Goal: Task Accomplishment & Management: Manage account settings

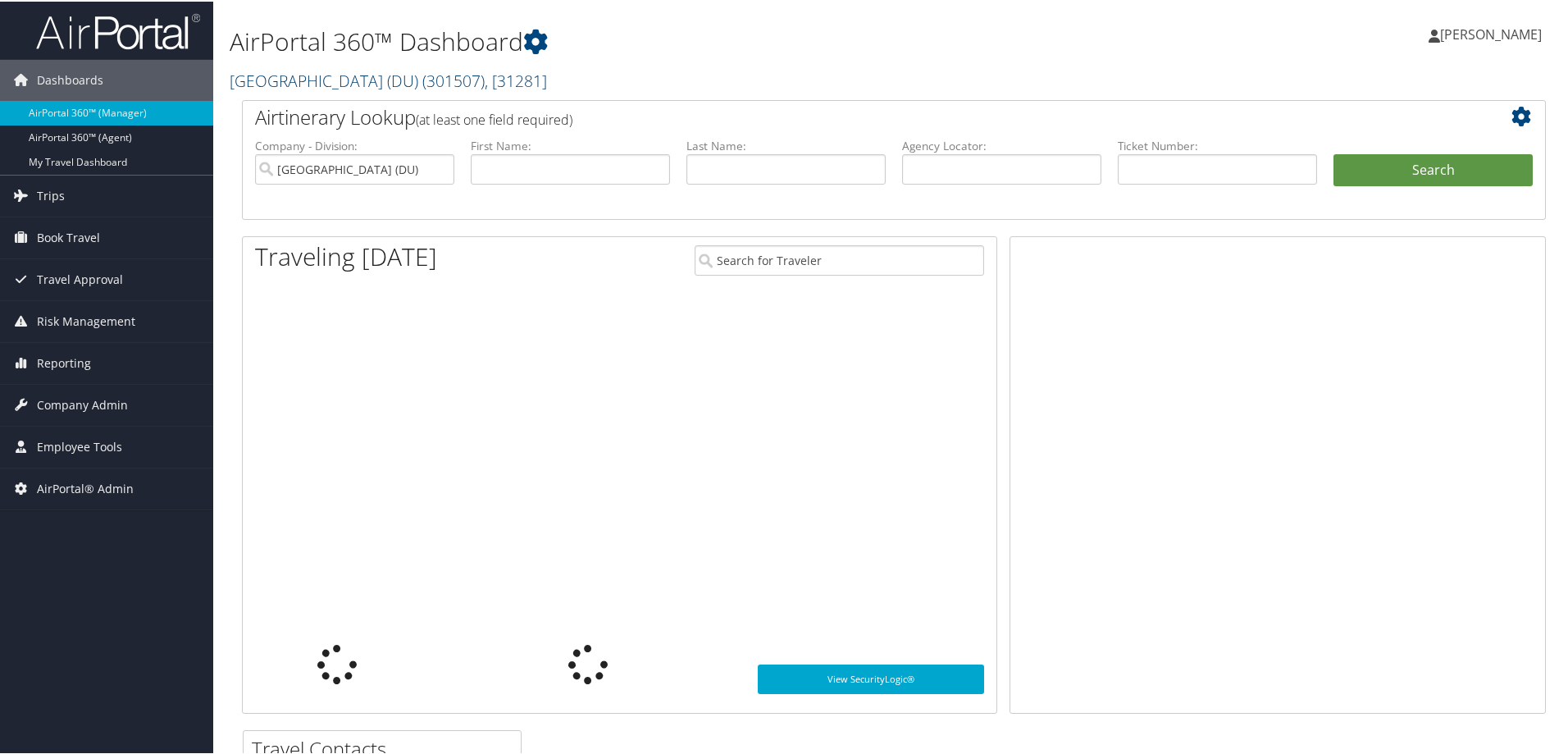
click at [305, 80] on link "University of Denver (DU) ( 301507 ) , [ 31281 ]" at bounding box center [388, 79] width 317 height 22
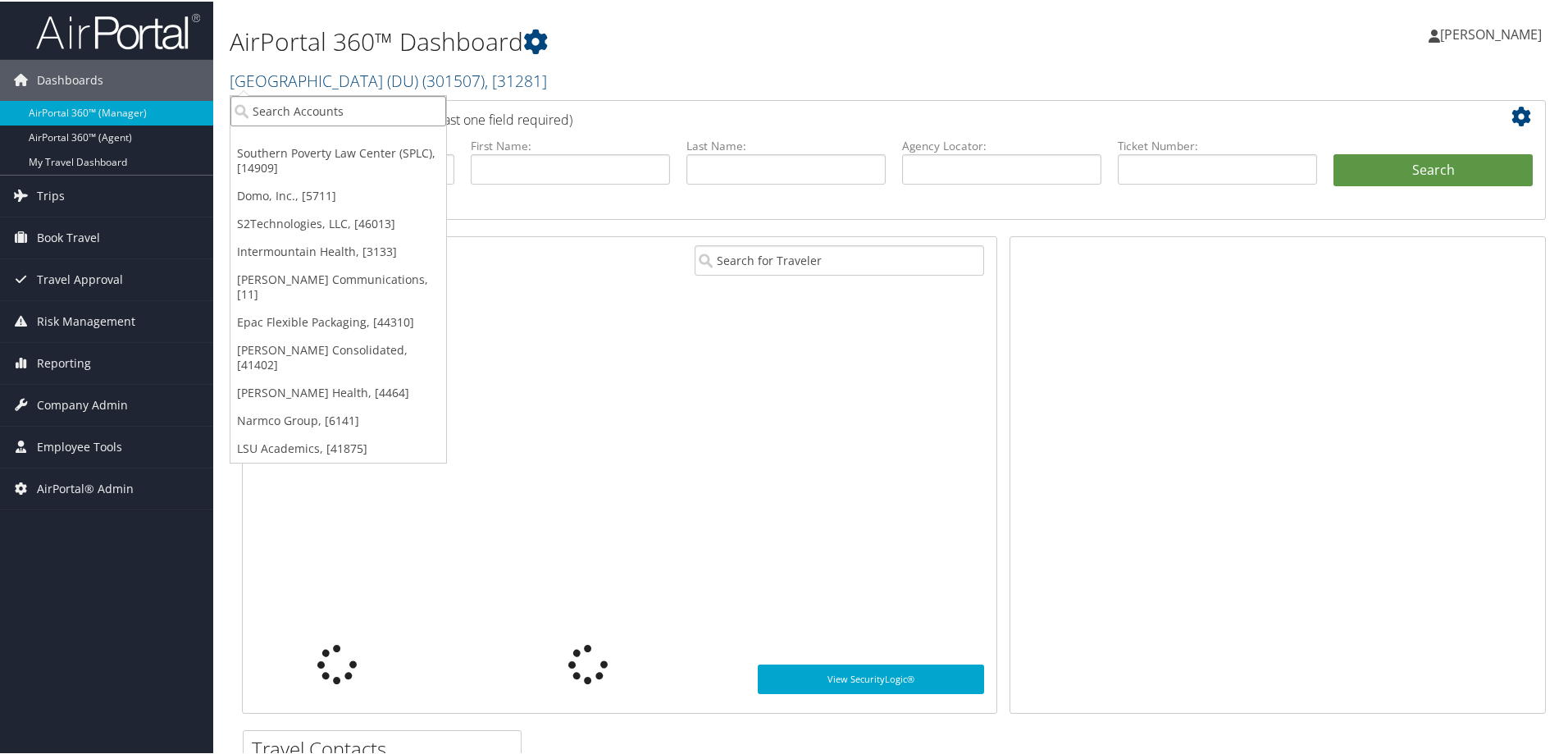
click at [301, 111] on input "search" at bounding box center [338, 110] width 215 height 30
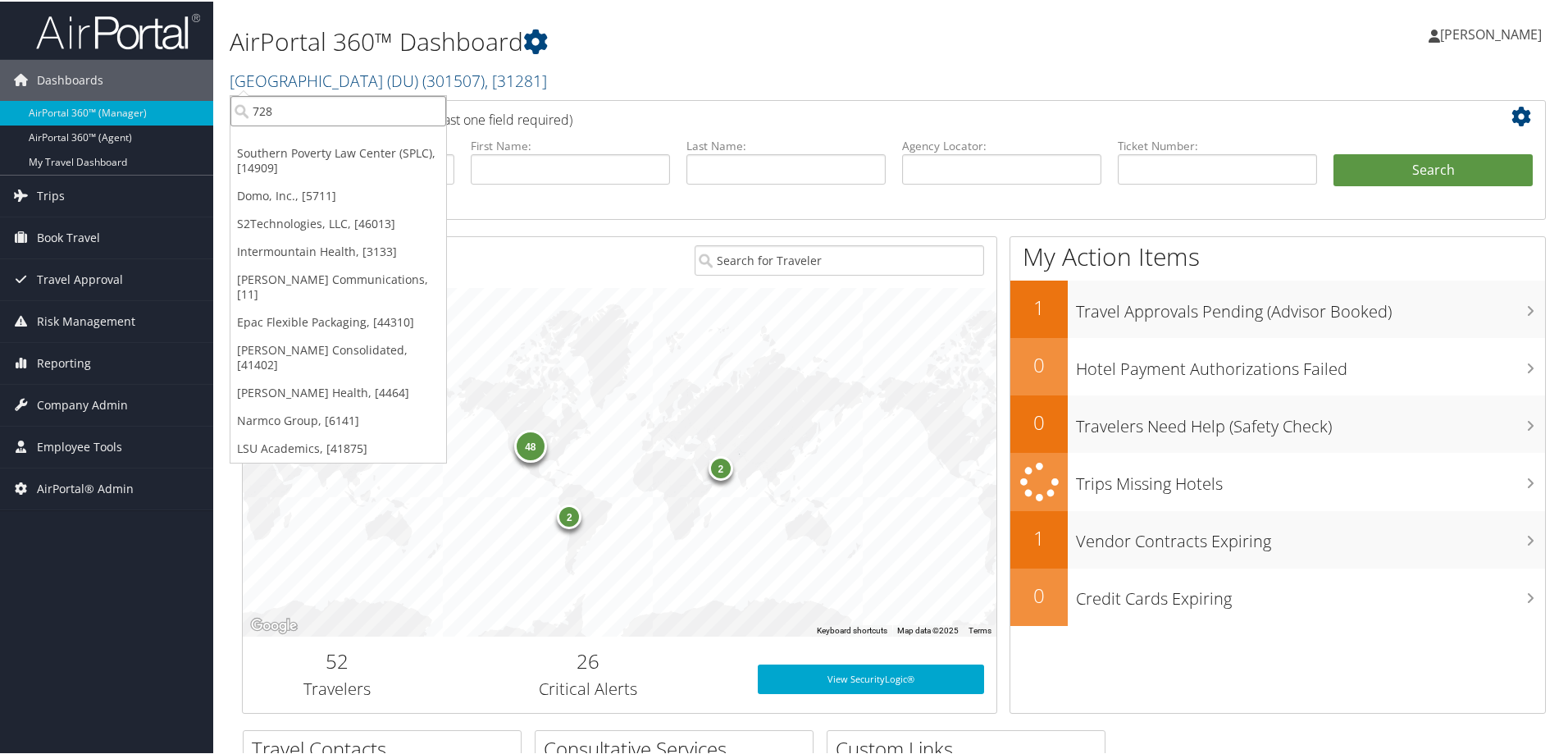
type input "7281"
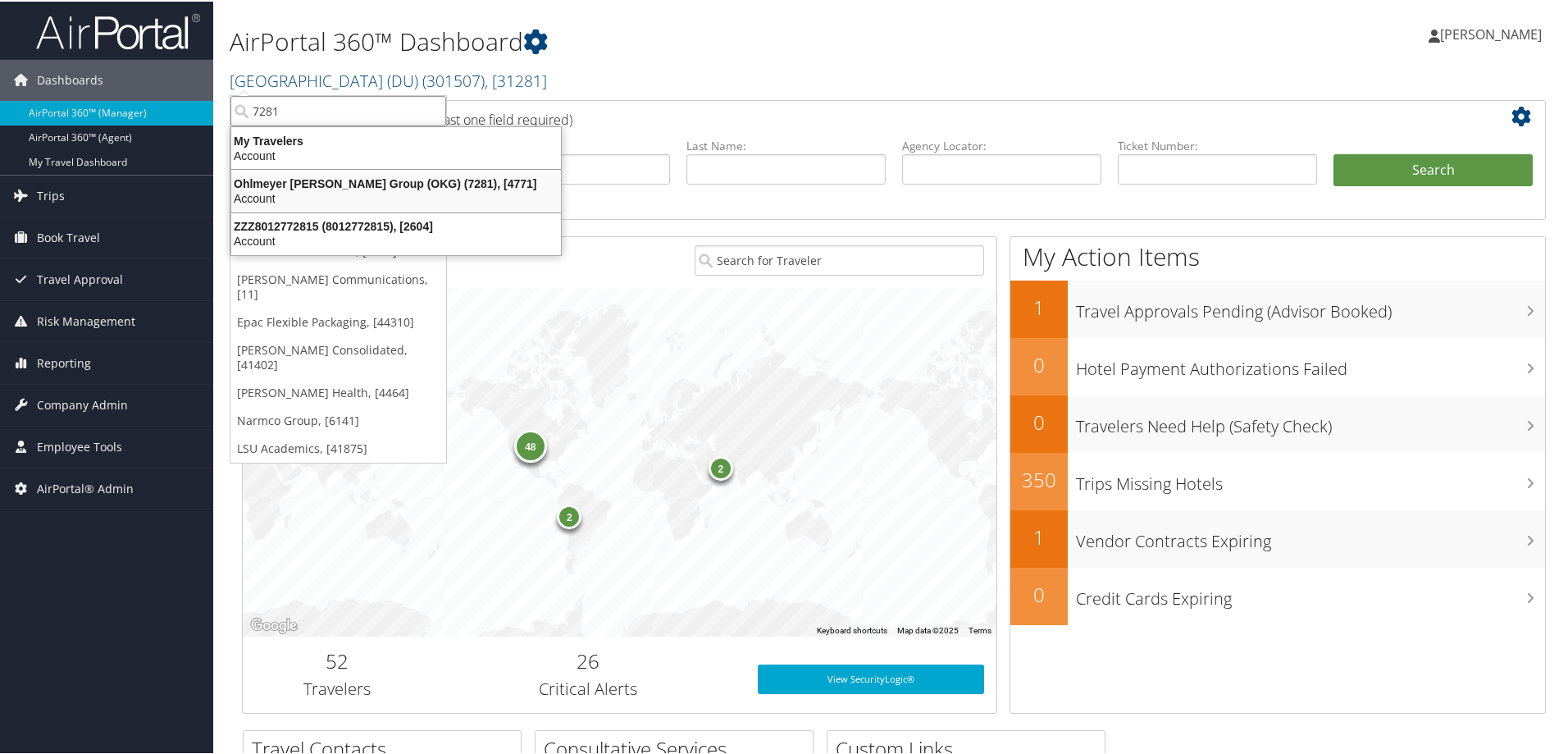
click at [425, 183] on div "Ohlmeyer Kusserow Group (OKG) (7281), [4771]" at bounding box center [396, 182] width 349 height 15
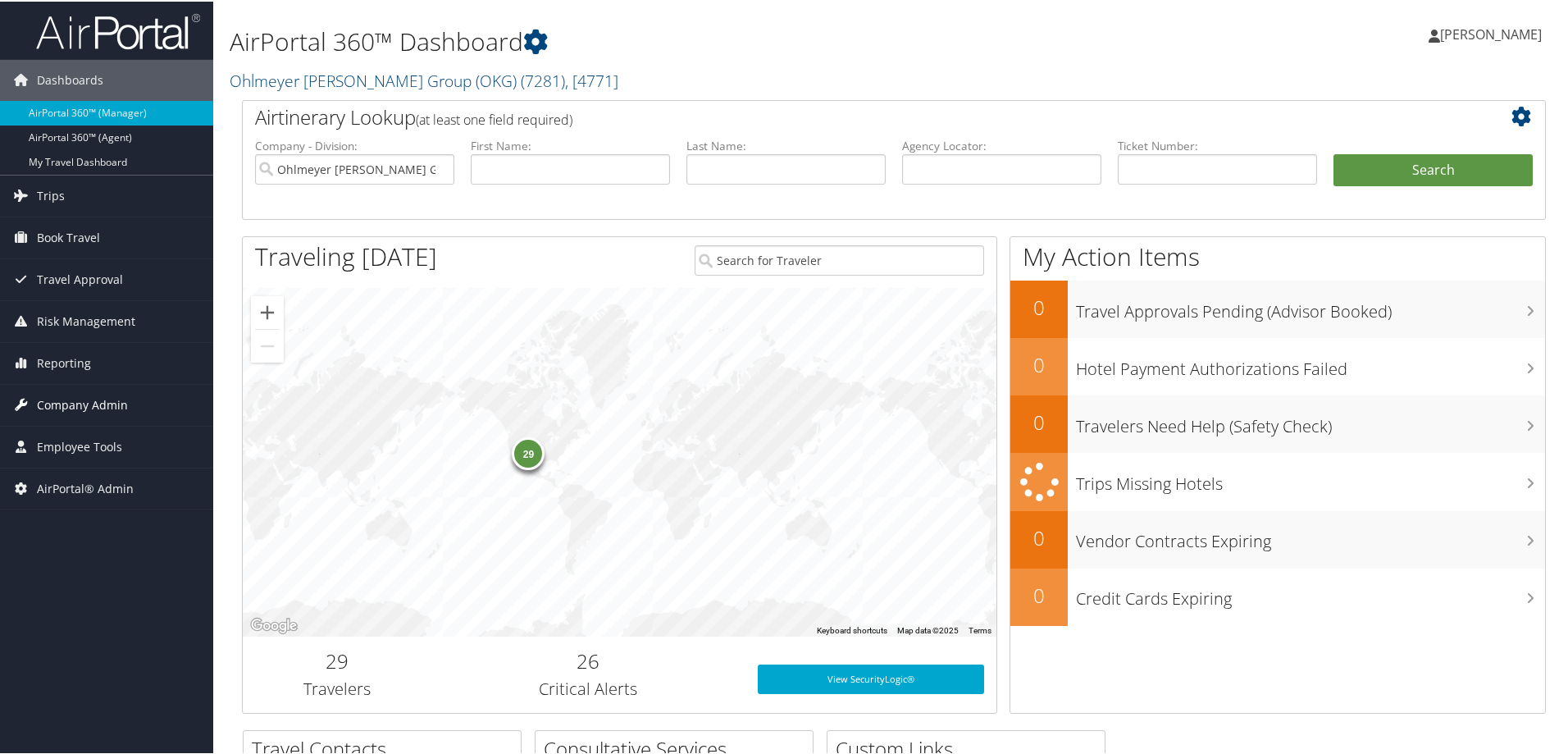
click at [90, 402] on span "Company Admin" at bounding box center [82, 403] width 91 height 41
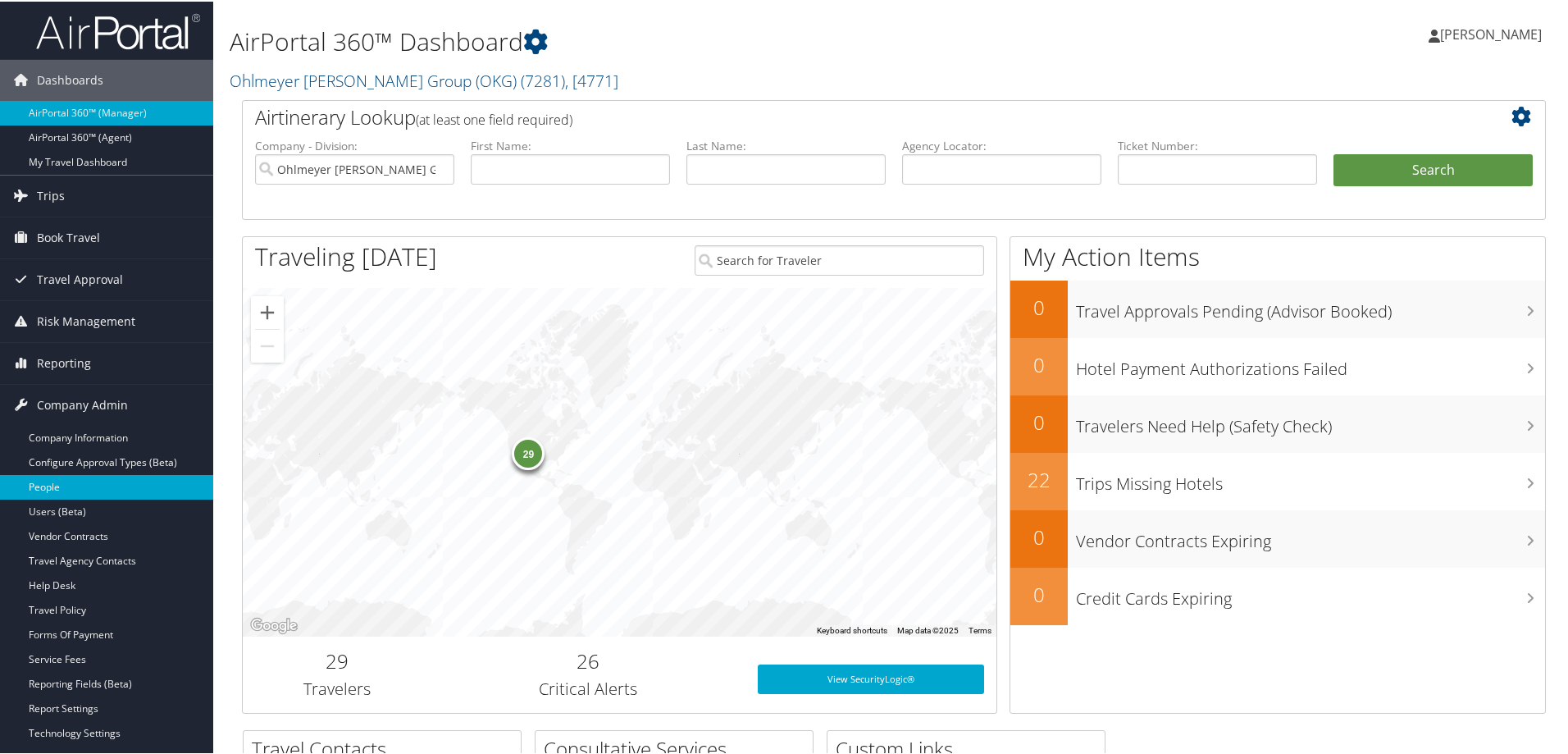
click at [70, 485] on link "People" at bounding box center [107, 486] width 213 height 25
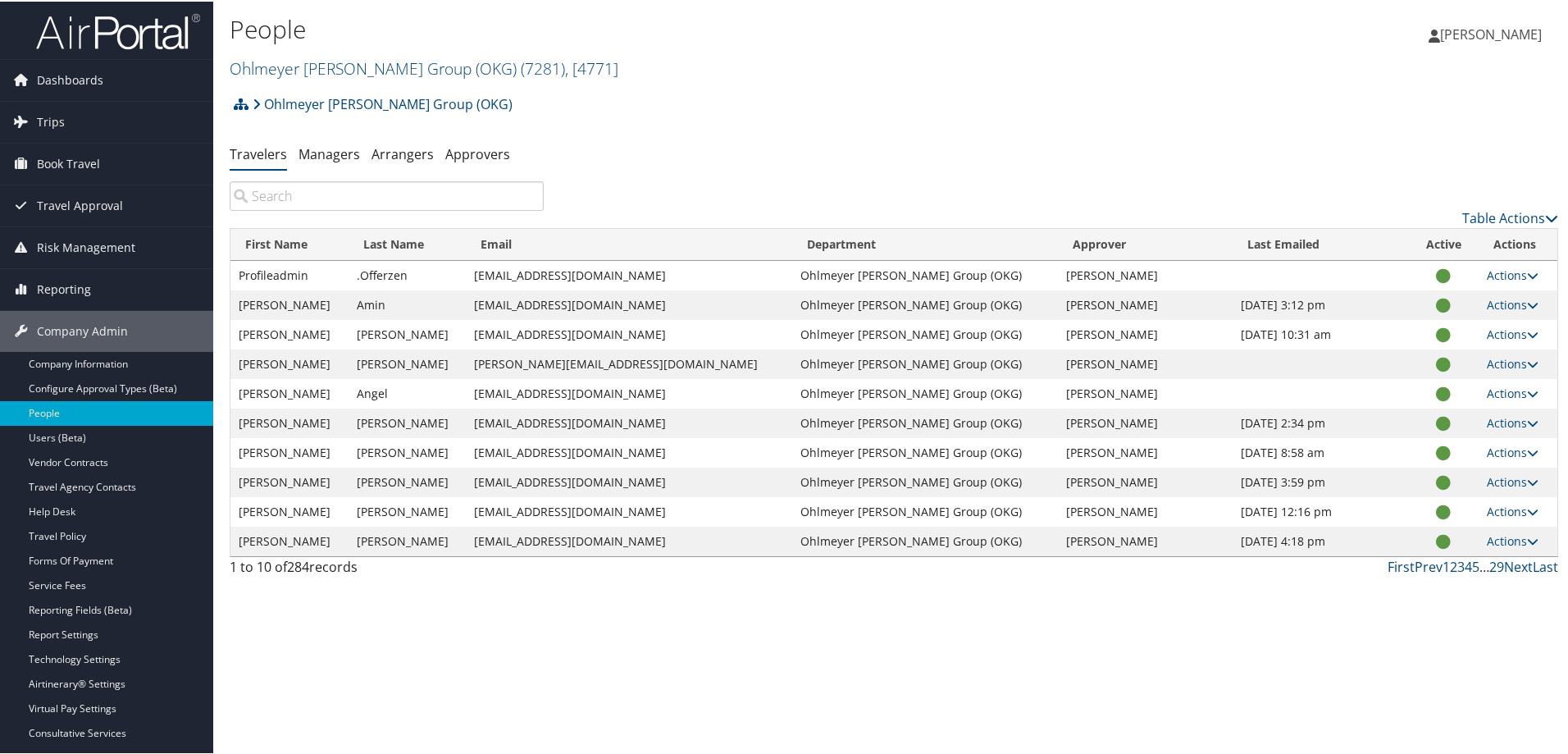
click at [393, 196] on input "search" at bounding box center [386, 194] width 314 height 30
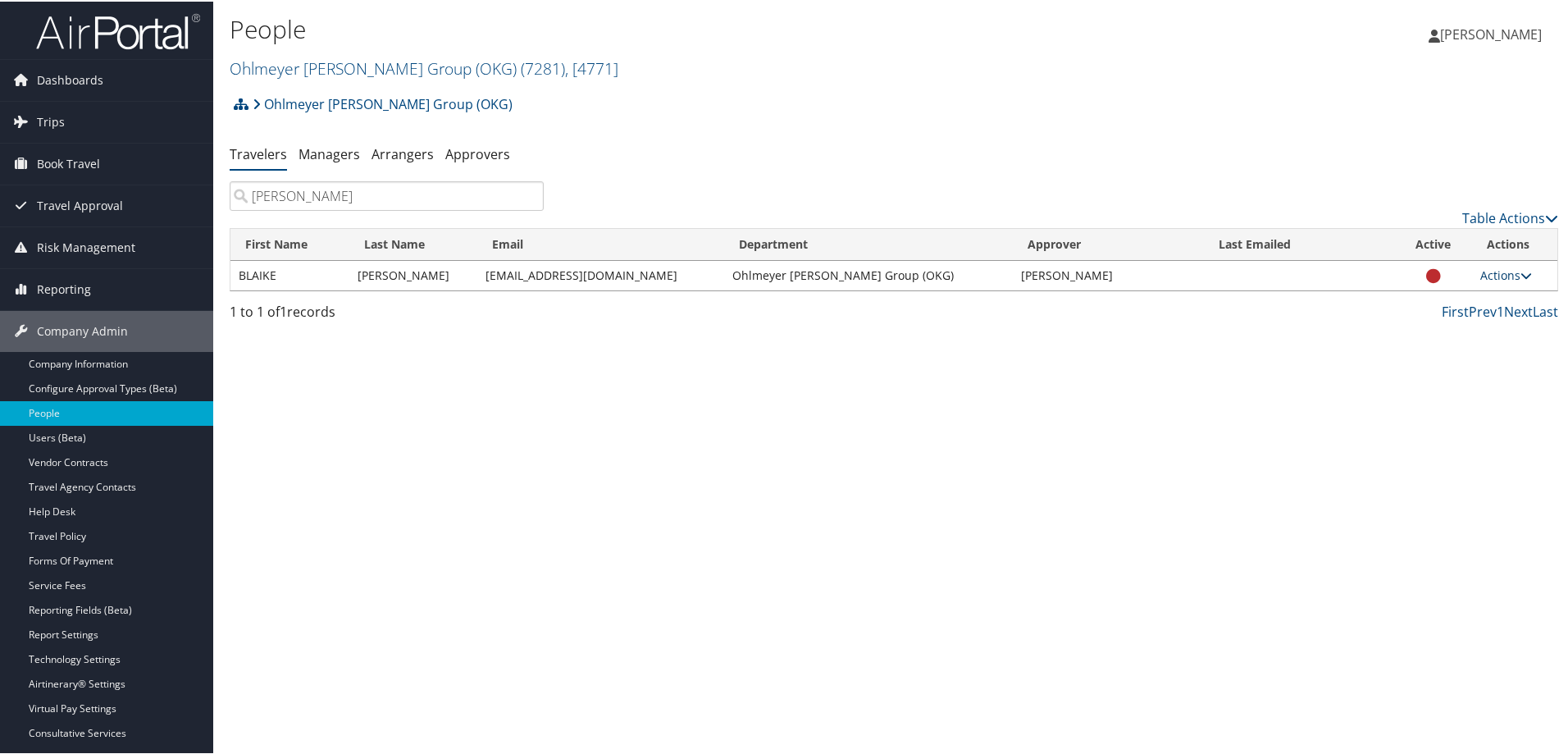
type input "olsson"
click at [1512, 274] on link "Actions" at bounding box center [1506, 274] width 52 height 16
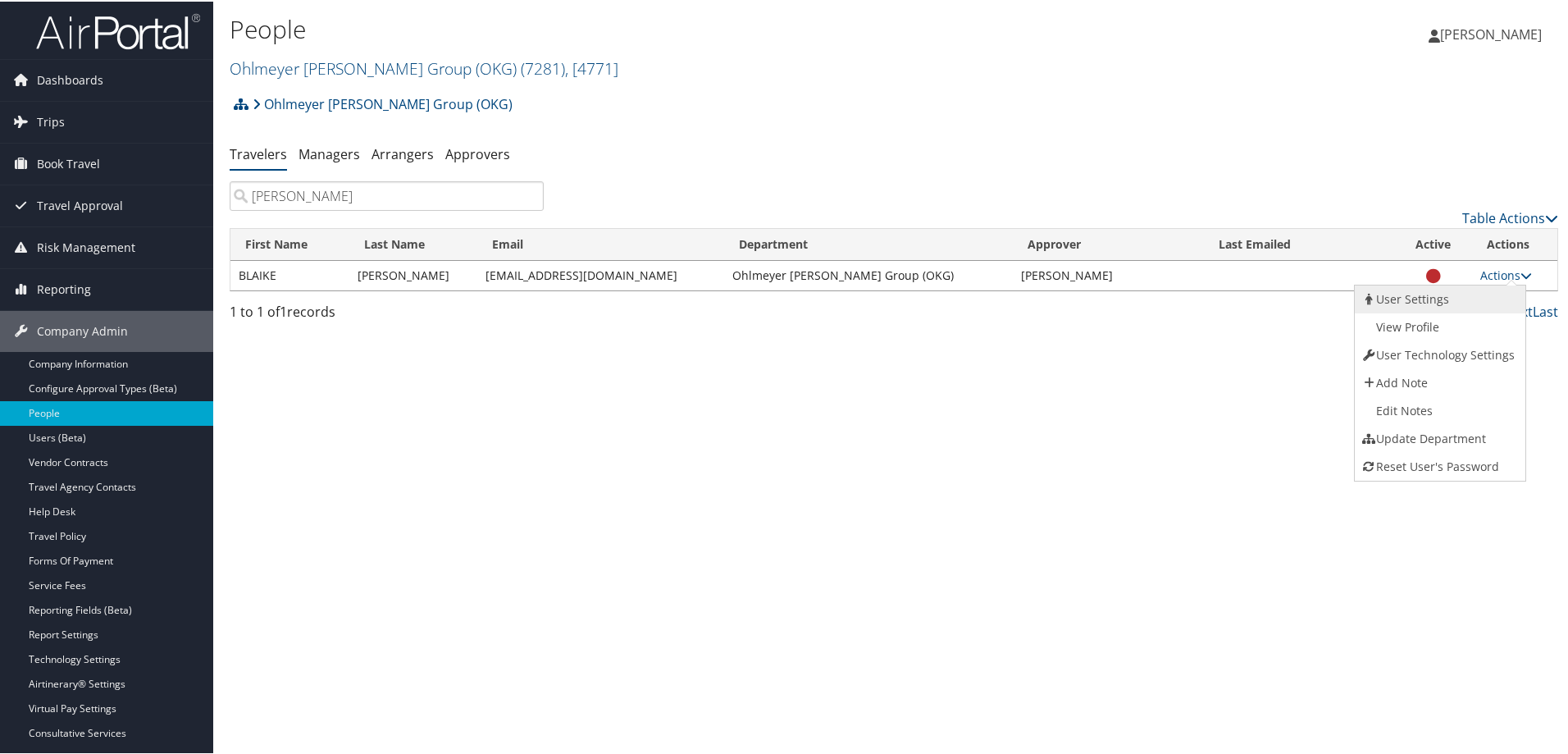
click at [1430, 298] on link "User Settings" at bounding box center [1437, 298] width 166 height 28
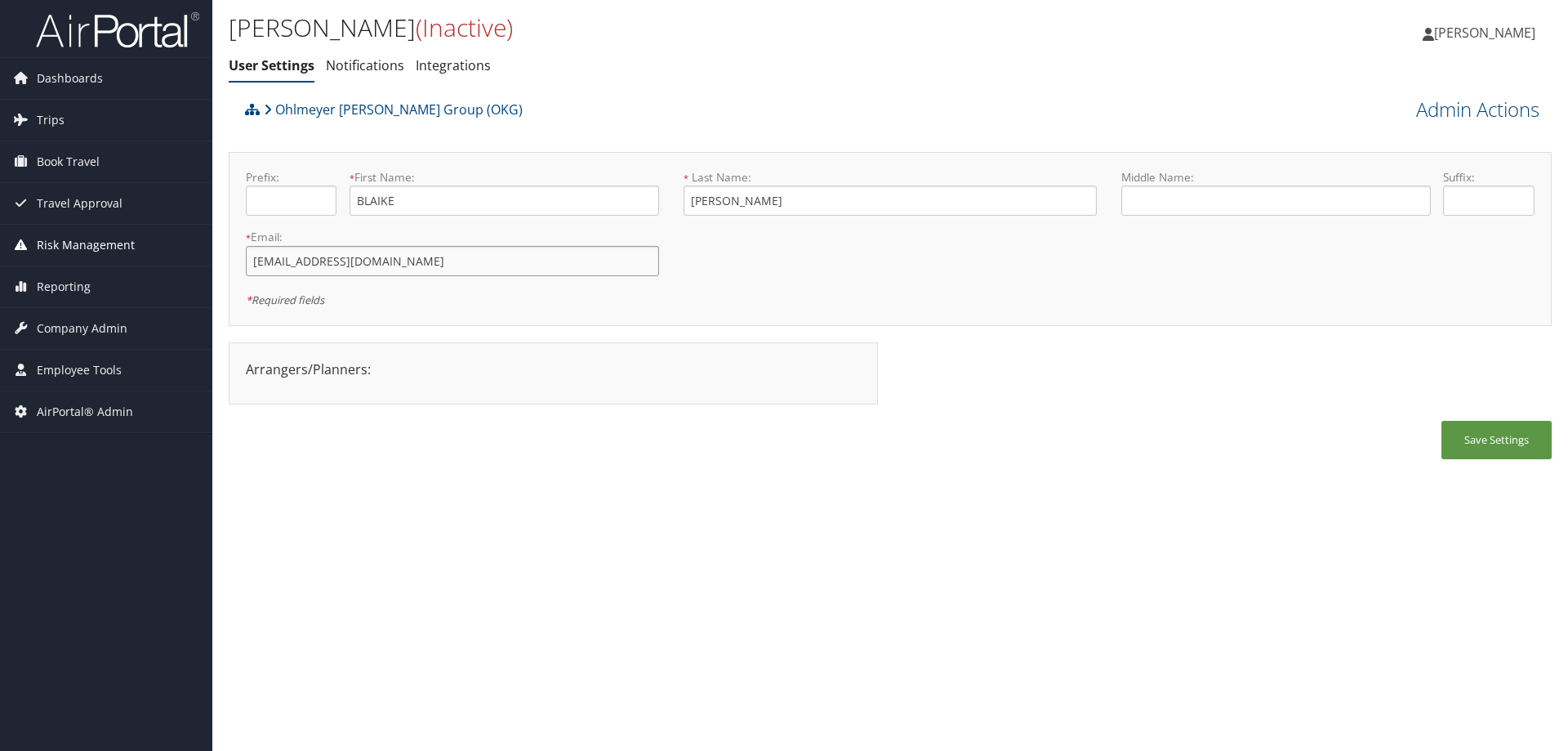
drag, startPoint x: 370, startPoint y: 262, endPoint x: 180, endPoint y: 262, distance: 190.0
click at [180, 262] on div "Dashboards AirPortal 360™ (Manager) AirPortal 360™ (Agent) My Travel Dashboard …" at bounding box center [784, 376] width 1568 height 751
paste input "laikeolssonfx"
type input "blaikeolssonfx@gmail.com"
click at [1498, 444] on button "Save Settings" at bounding box center [1497, 440] width 110 height 39
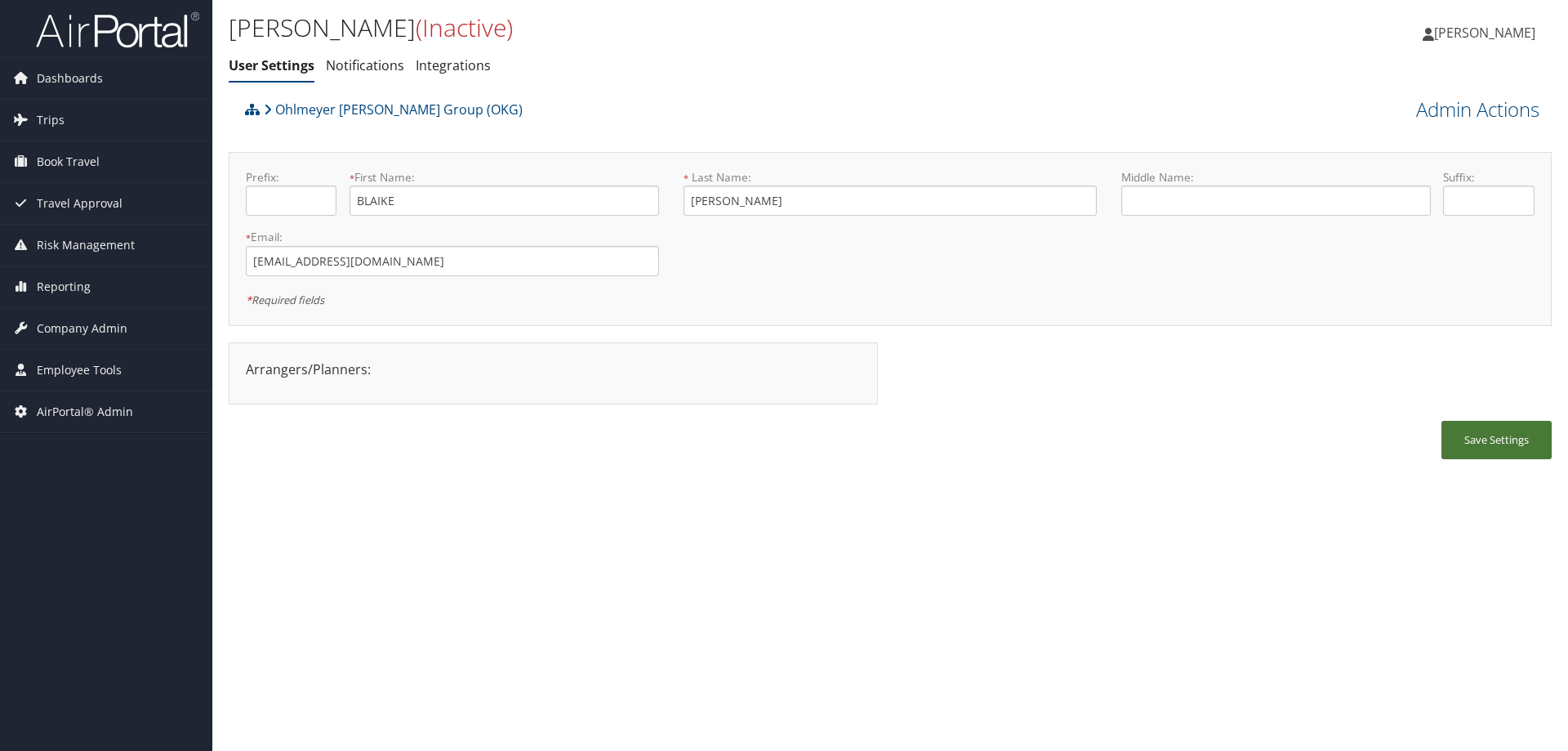
click at [1509, 441] on button "Save Settings" at bounding box center [1497, 440] width 110 height 39
click at [1512, 105] on link "Admin Actions" at bounding box center [1478, 109] width 123 height 28
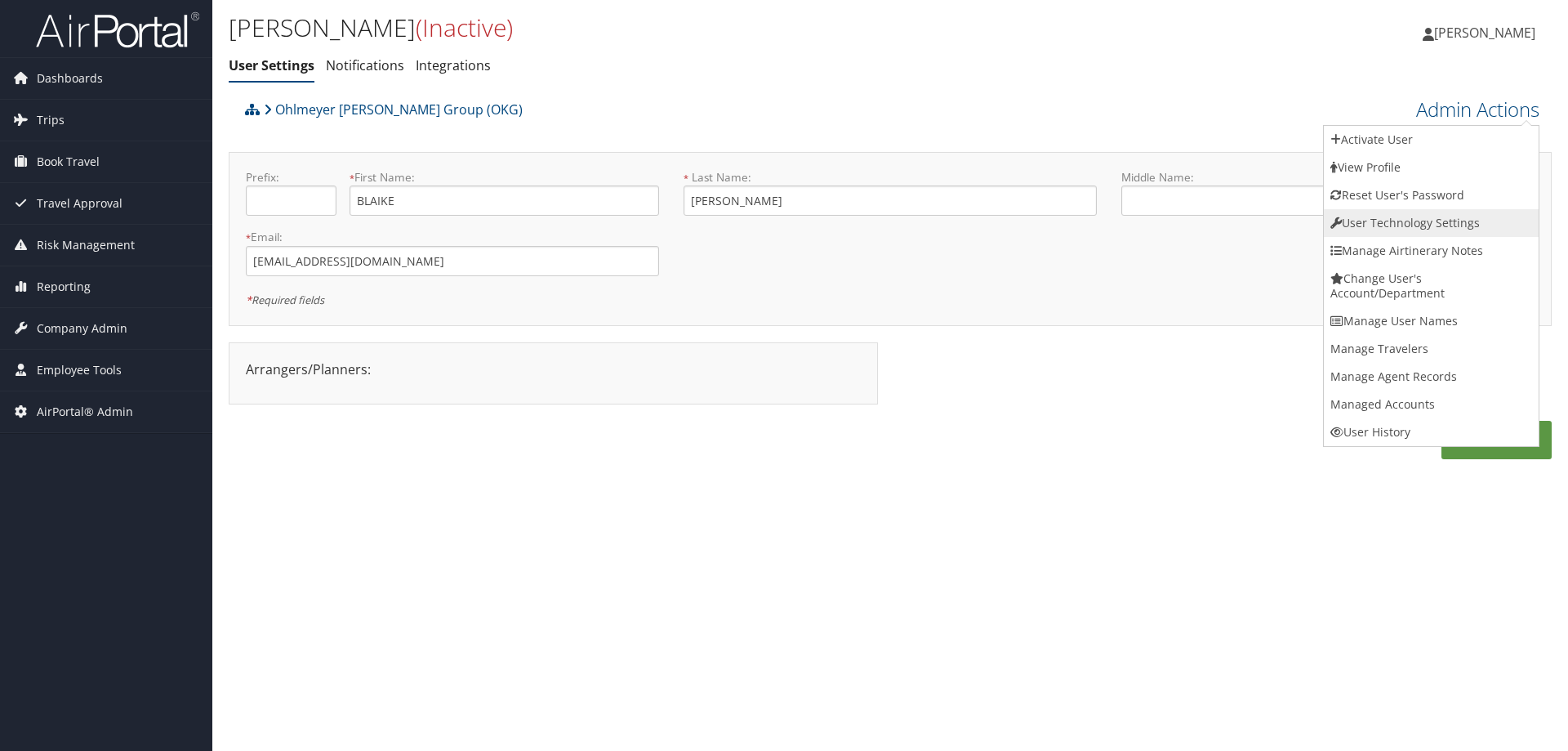
click at [1425, 222] on link "User Technology Settings" at bounding box center [1431, 224] width 214 height 28
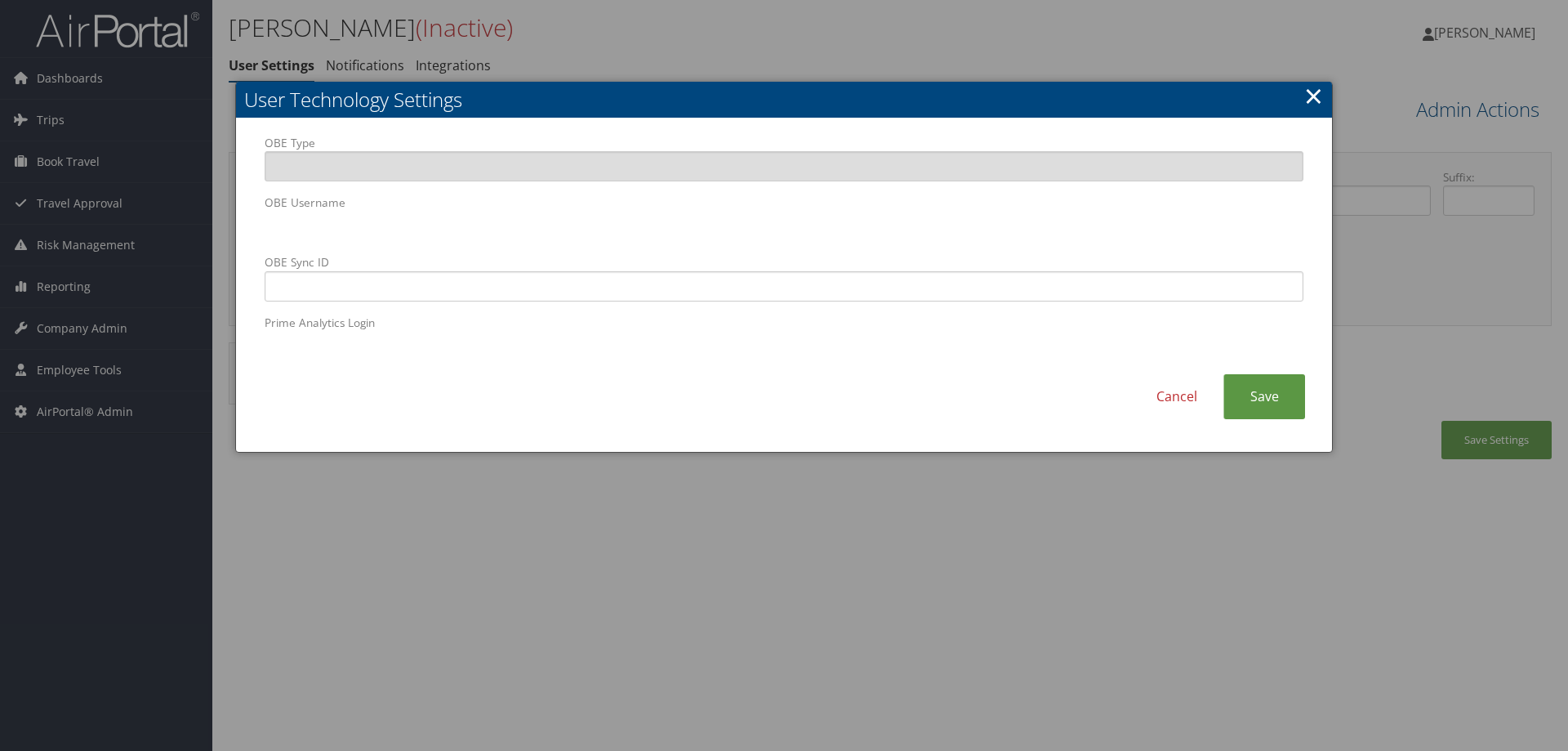
click at [209, 226] on body "Menu Dashboards ► AirPortal 360™ (Manager) AirPortal 360™ (Agent) My Travel Das…" at bounding box center [784, 376] width 1568 height 751
click at [316, 283] on input "OBE Sync ID" at bounding box center [784, 286] width 1039 height 30
paste input "blaikeolssonfx@gmail.com"
type input "blaikeolssonfx@gmail.com"
click at [1254, 400] on link "Save" at bounding box center [1264, 396] width 81 height 45
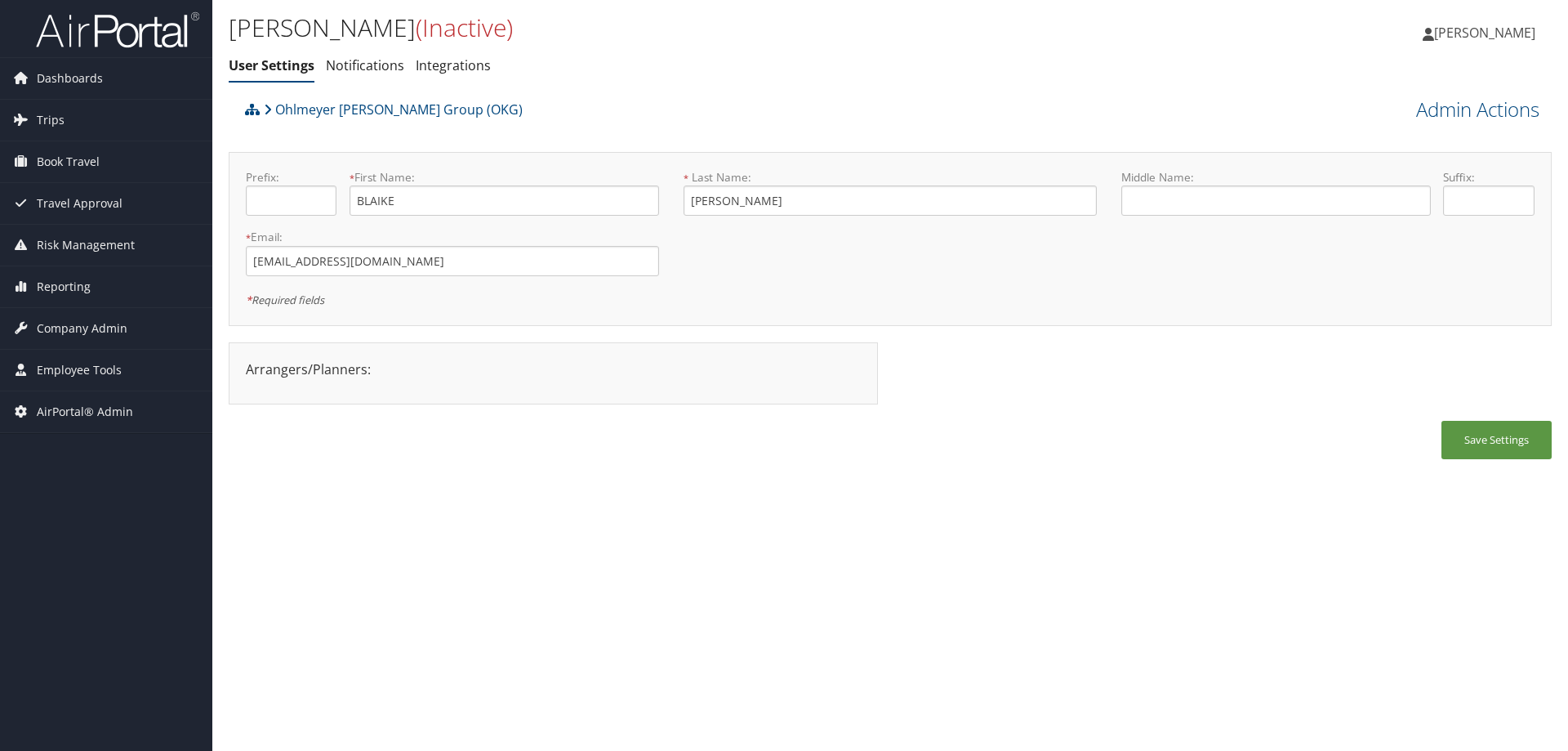
click at [1099, 90] on div "BLAIKE OLSSON (Inactive) User Settings Notifications Integrations User Settings…" at bounding box center [669, 51] width 882 height 85
click at [1501, 31] on span "[PERSON_NAME]" at bounding box center [1485, 33] width 101 height 18
click at [1382, 292] on link "Sign Out" at bounding box center [1443, 294] width 182 height 28
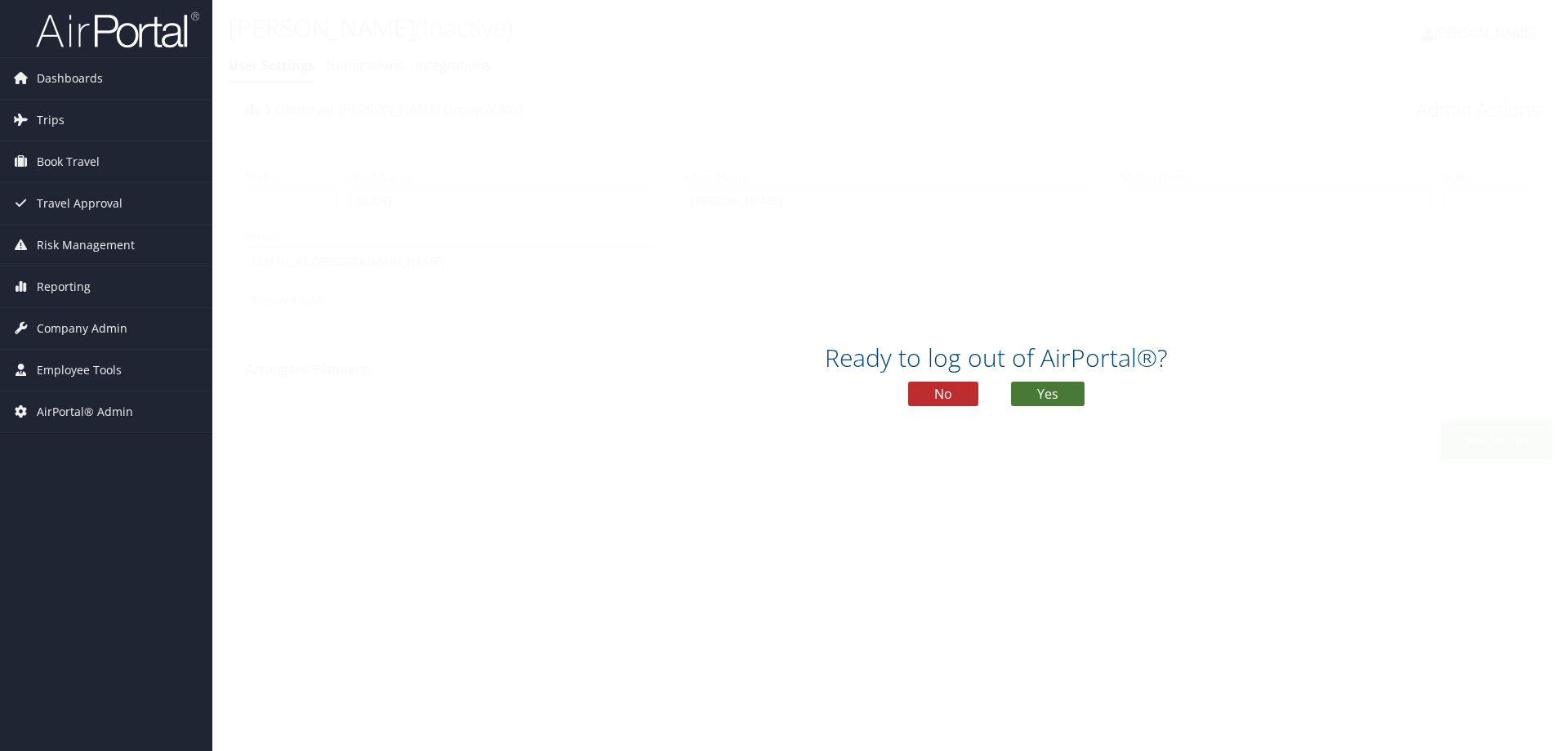
click at [1052, 391] on button "Yes" at bounding box center [1048, 393] width 73 height 25
